Goal: Information Seeking & Learning: Learn about a topic

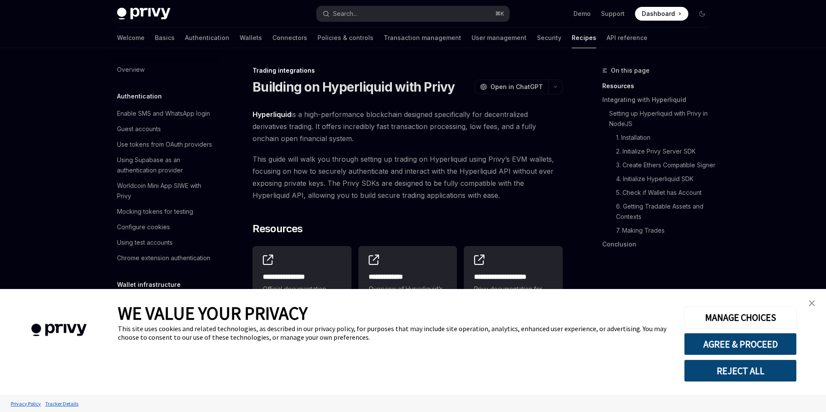
scroll to position [782, 0]
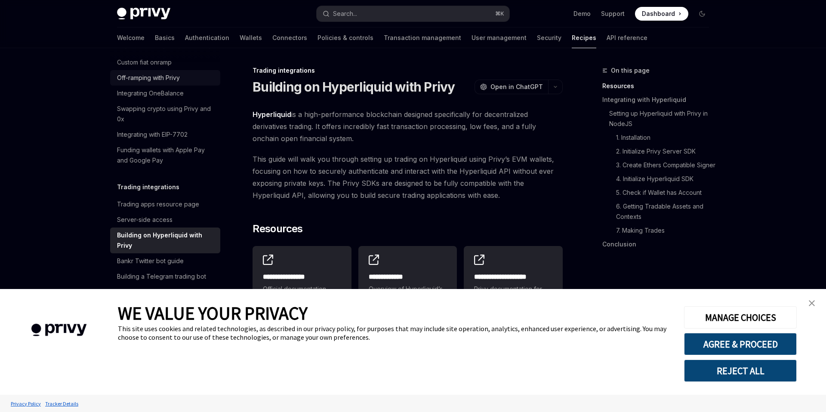
type textarea "*"
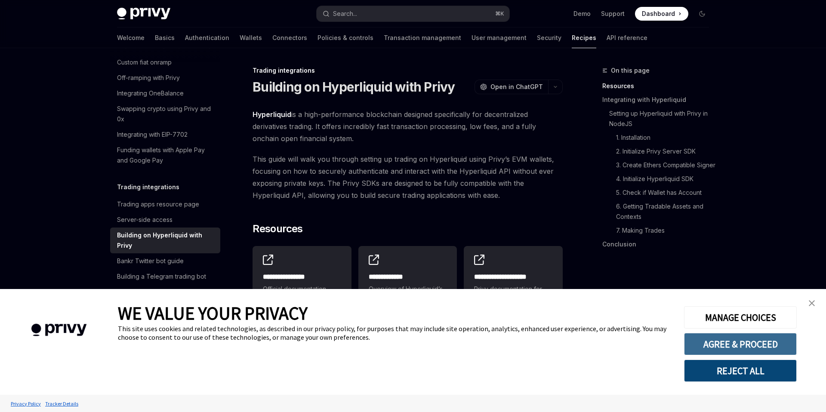
click at [727, 337] on button "AGREE & PROCEED" at bounding box center [740, 344] width 113 height 22
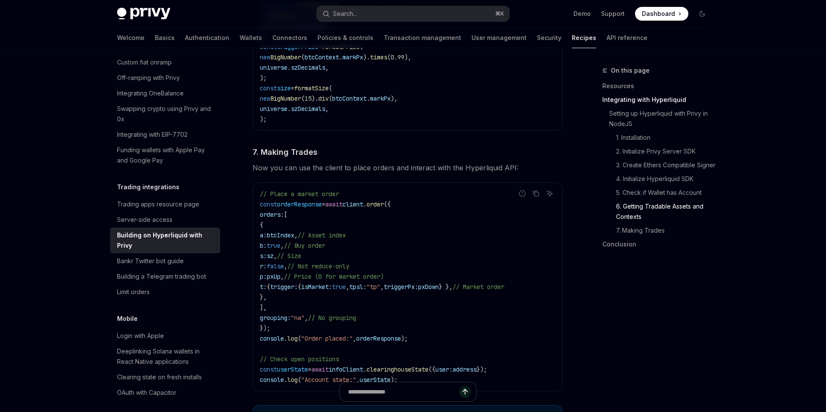
scroll to position [1463, 0]
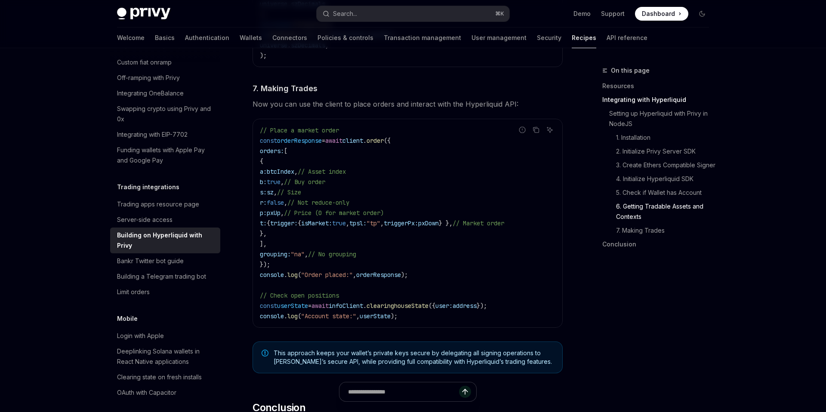
type textarea "*"
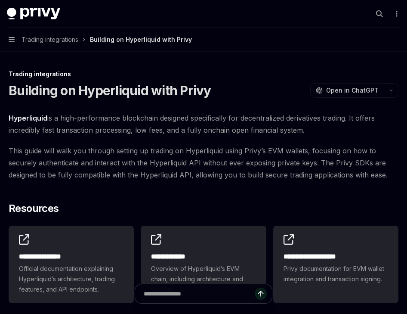
type textarea "*"
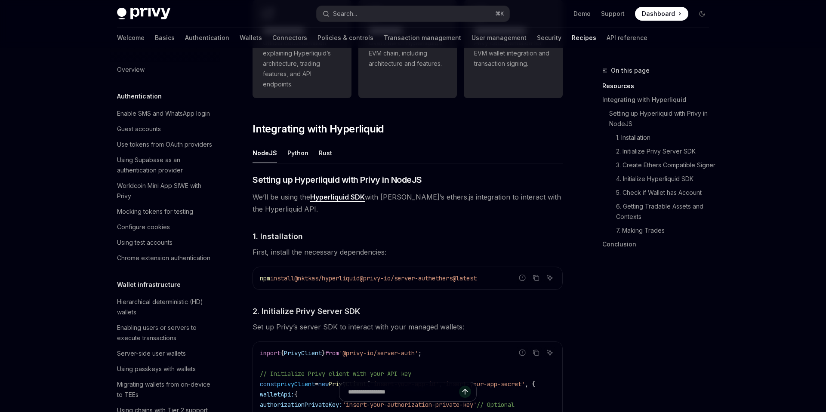
scroll to position [365, 0]
